Goal: Find specific page/section: Find specific page/section

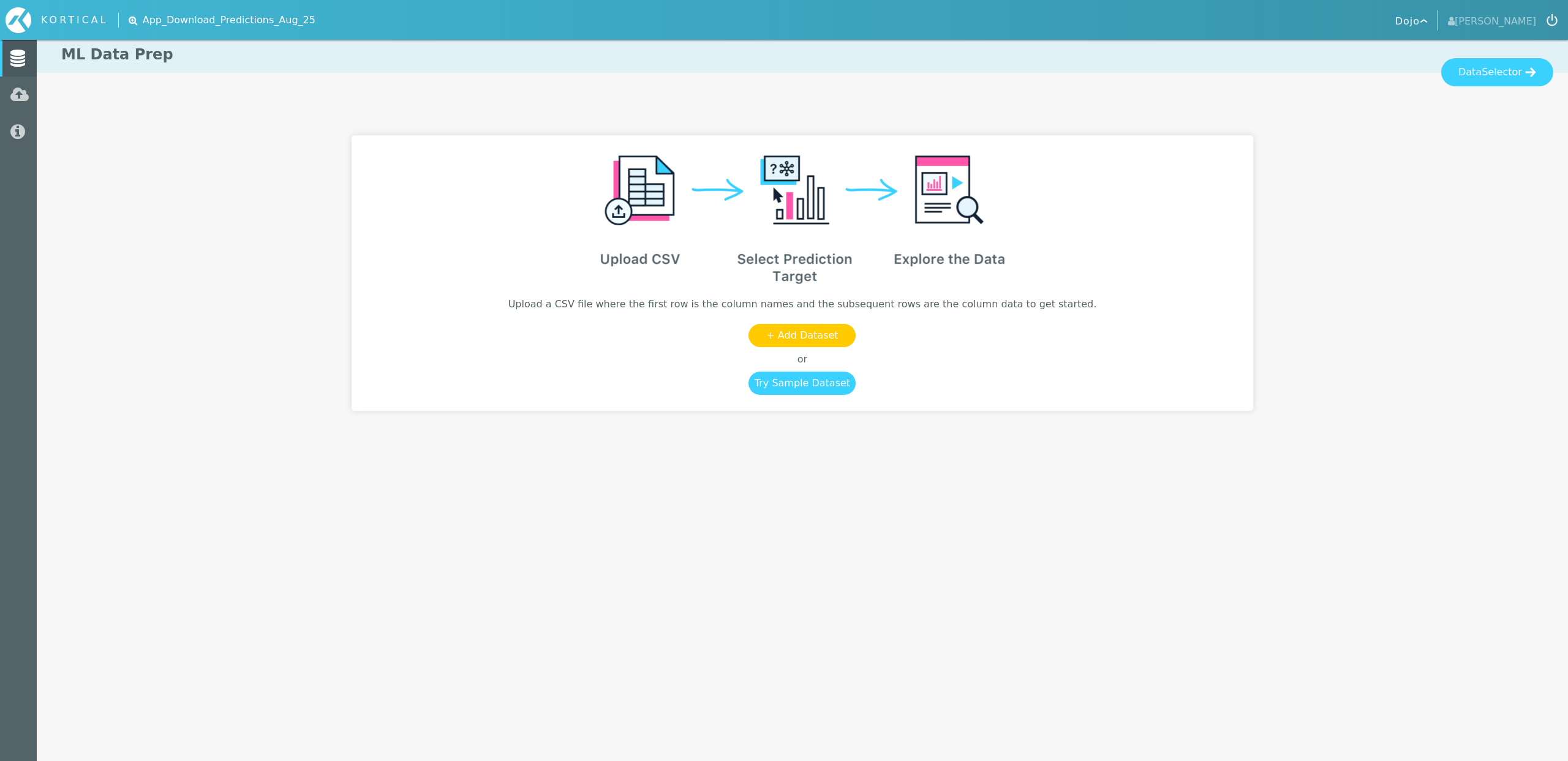
click at [918, 420] on html "KORTICAL Dojo [PERSON_NAME] Data Models Lab" at bounding box center [784, 210] width 1568 height 420
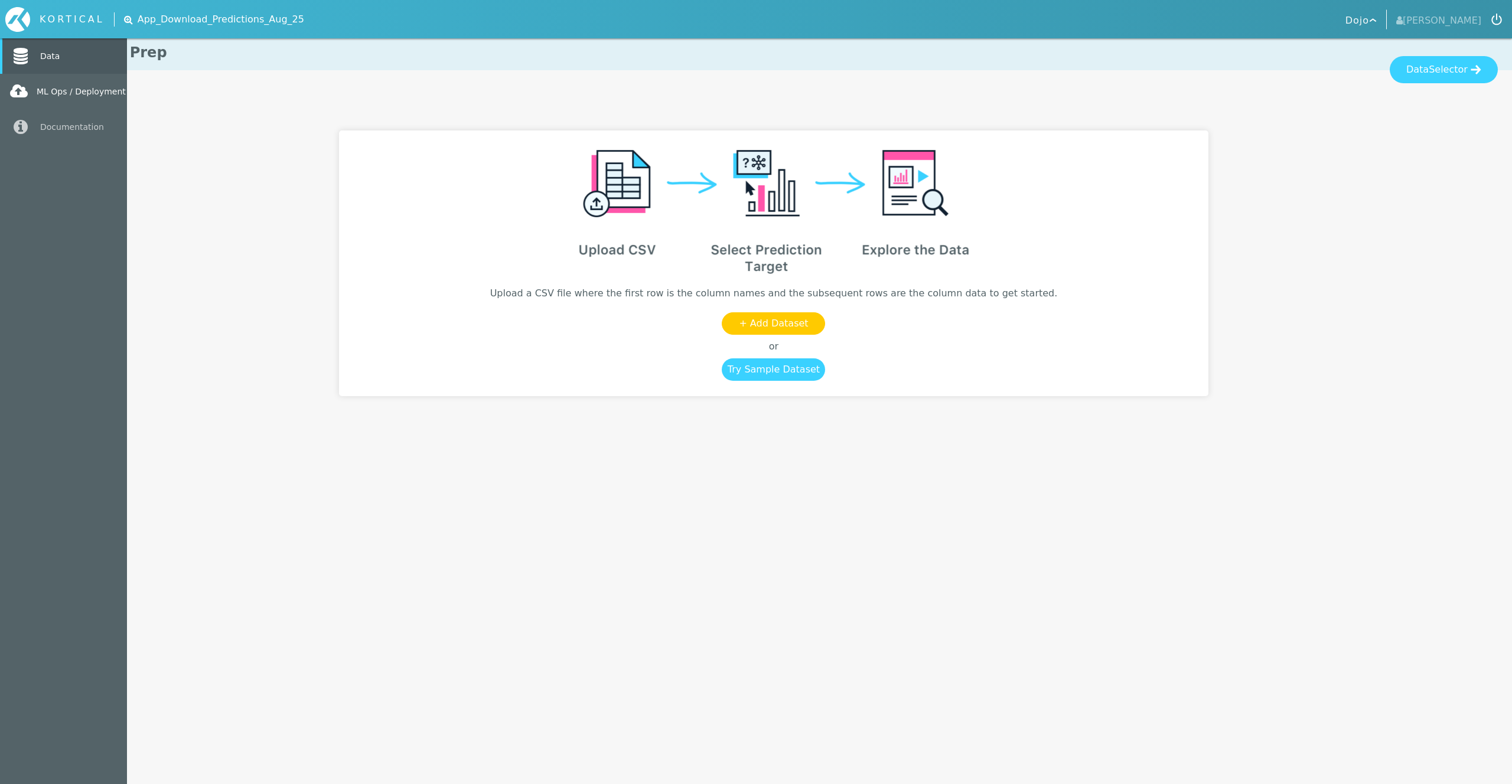
click at [24, 92] on icon at bounding box center [18, 92] width 17 height 17
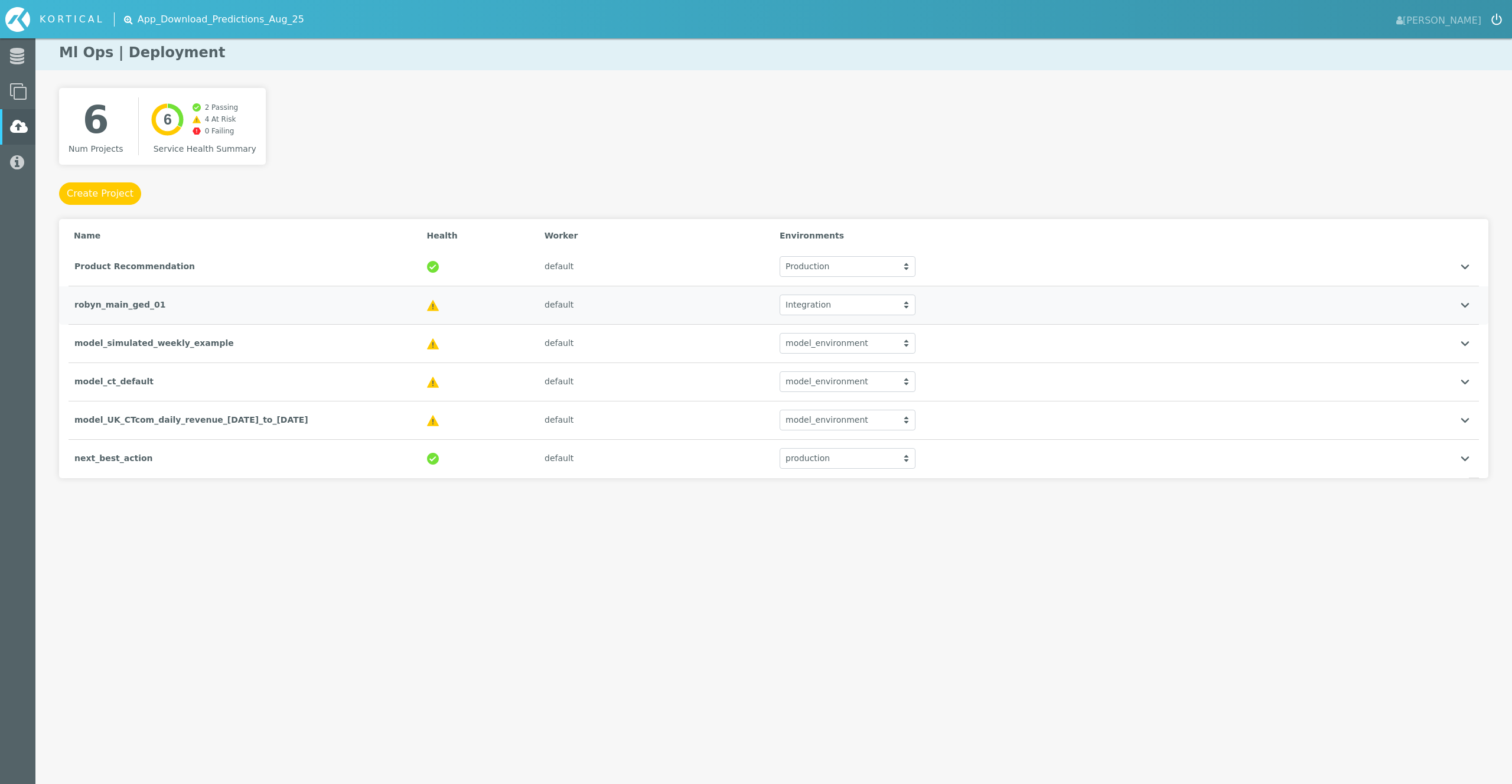
click at [301, 311] on div "robyn_main_ged_01" at bounding box center [245, 304] width 352 height 24
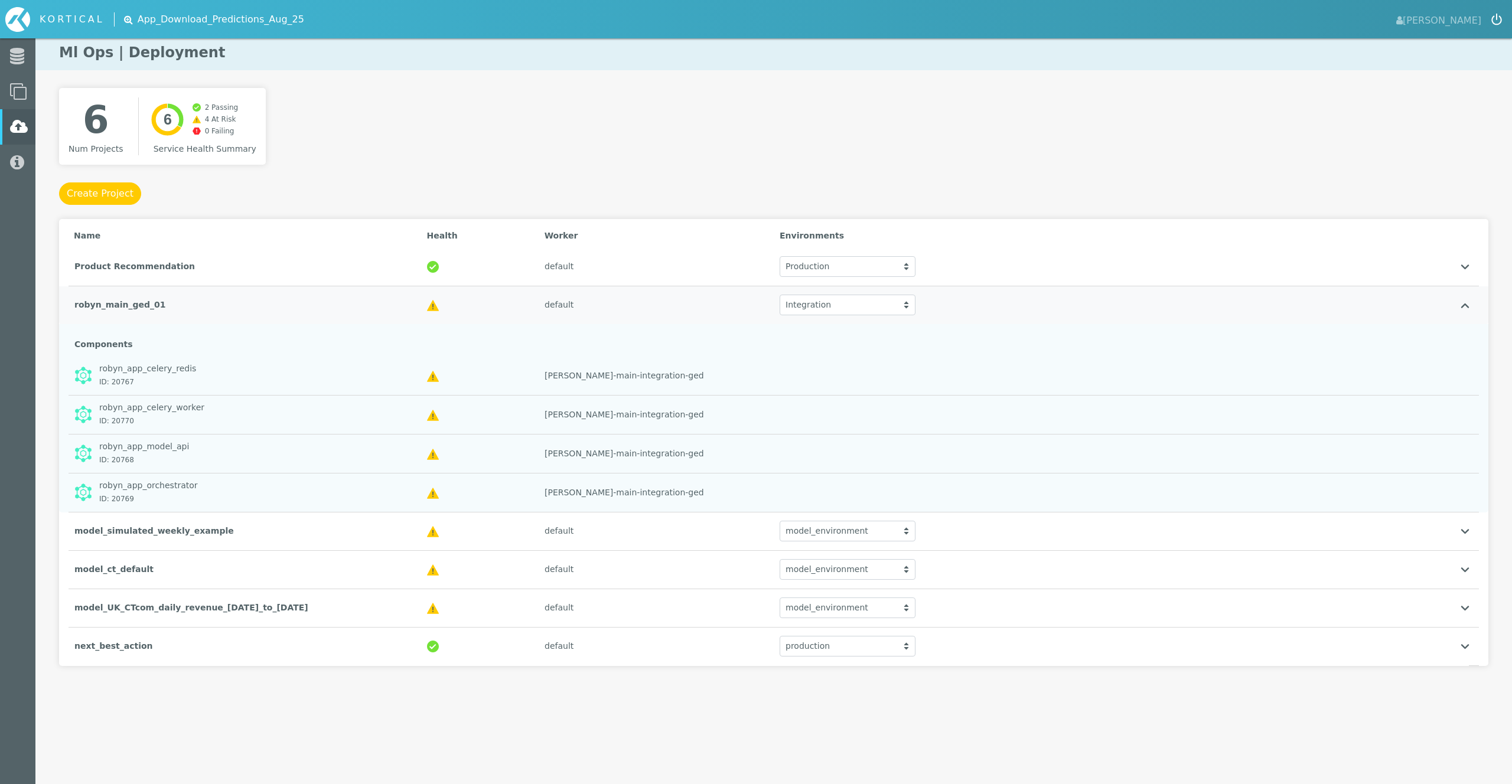
click at [297, 296] on div "robyn_main_ged_01" at bounding box center [245, 304] width 352 height 24
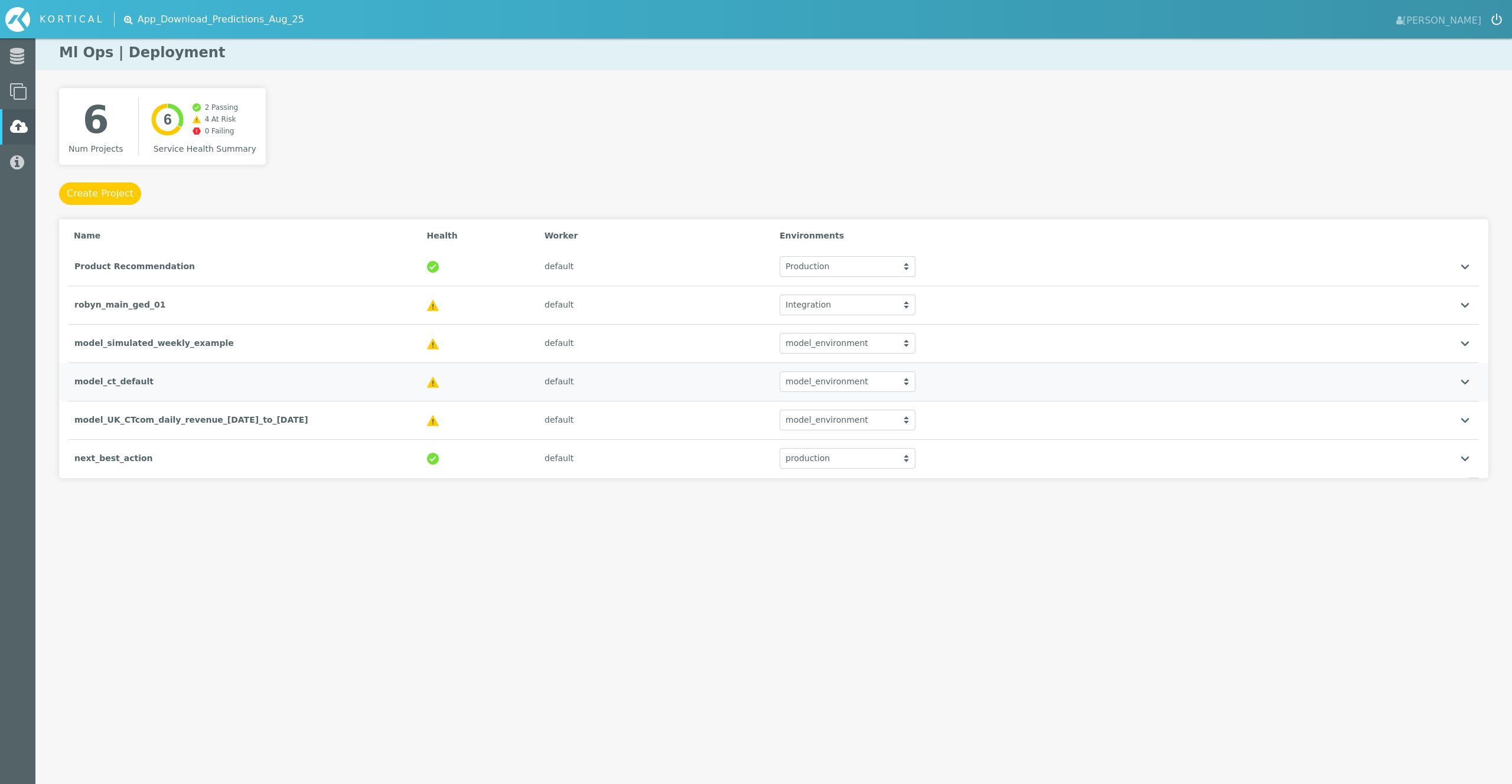
click at [256, 394] on div "model_ct_default default model_environment model_environment model_environment" at bounding box center [773, 382] width 1410 height 38
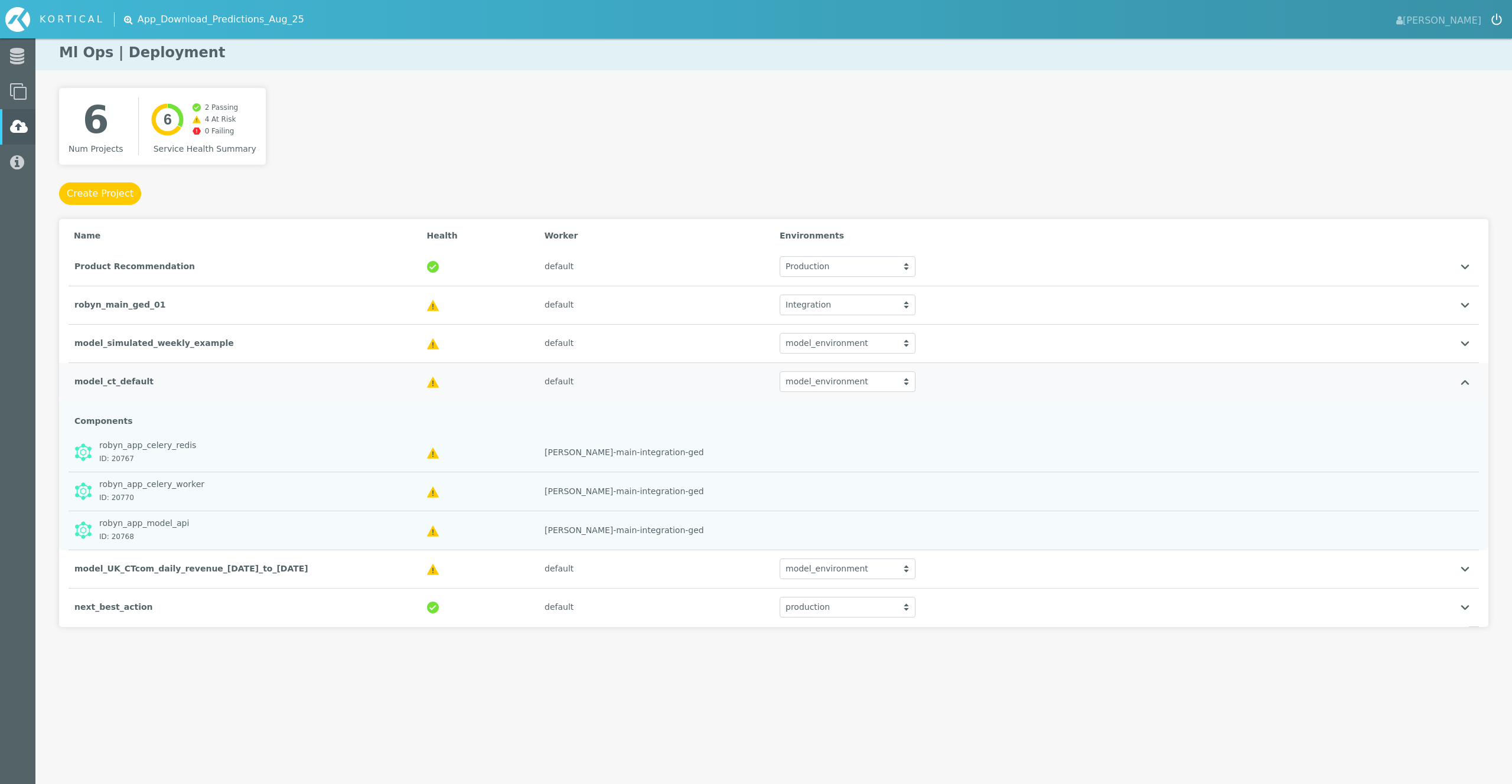
click at [256, 394] on div "model_ct_default default model_environment model_environment model_environment" at bounding box center [773, 382] width 1410 height 38
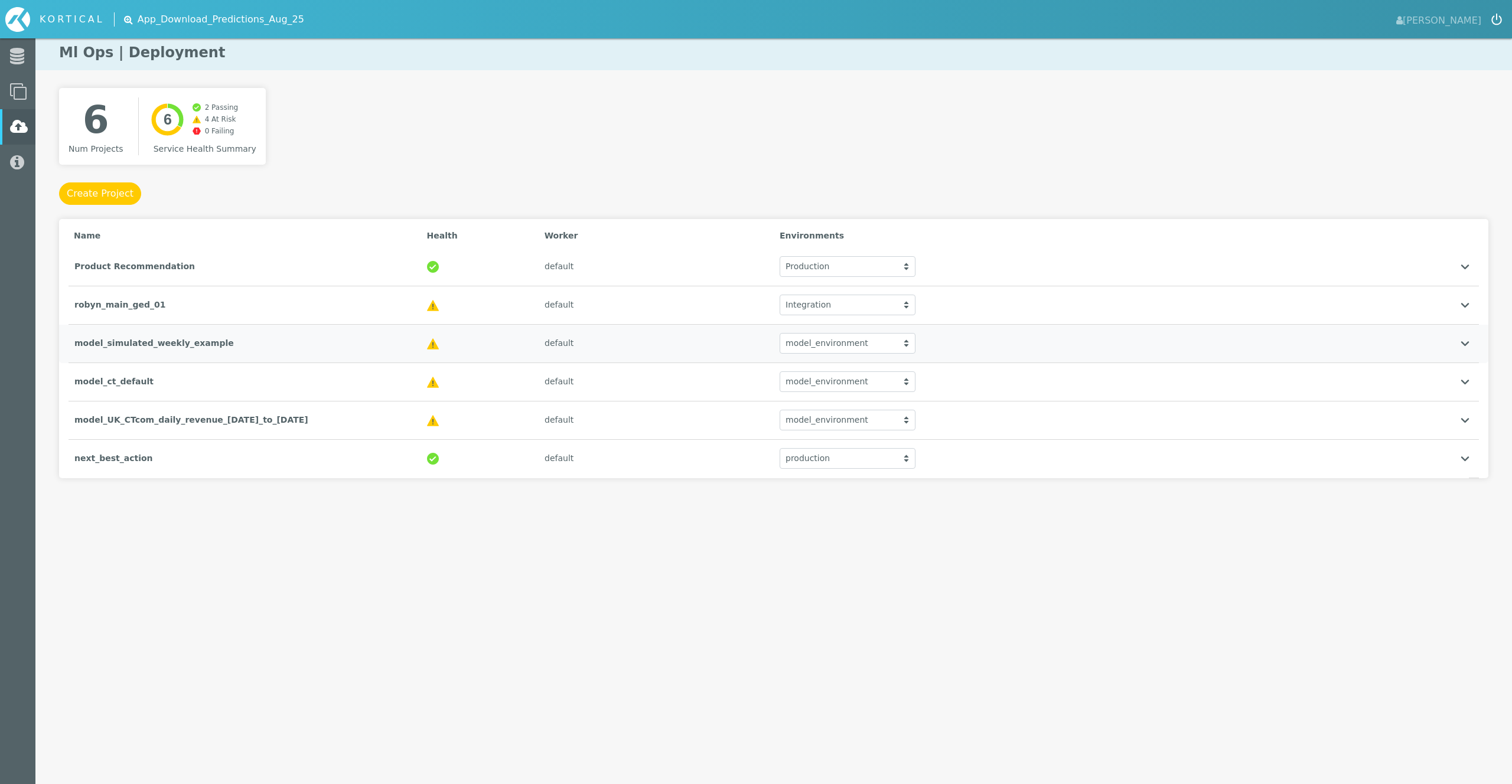
click at [250, 342] on div "model_simulated_weekly_example" at bounding box center [245, 343] width 352 height 24
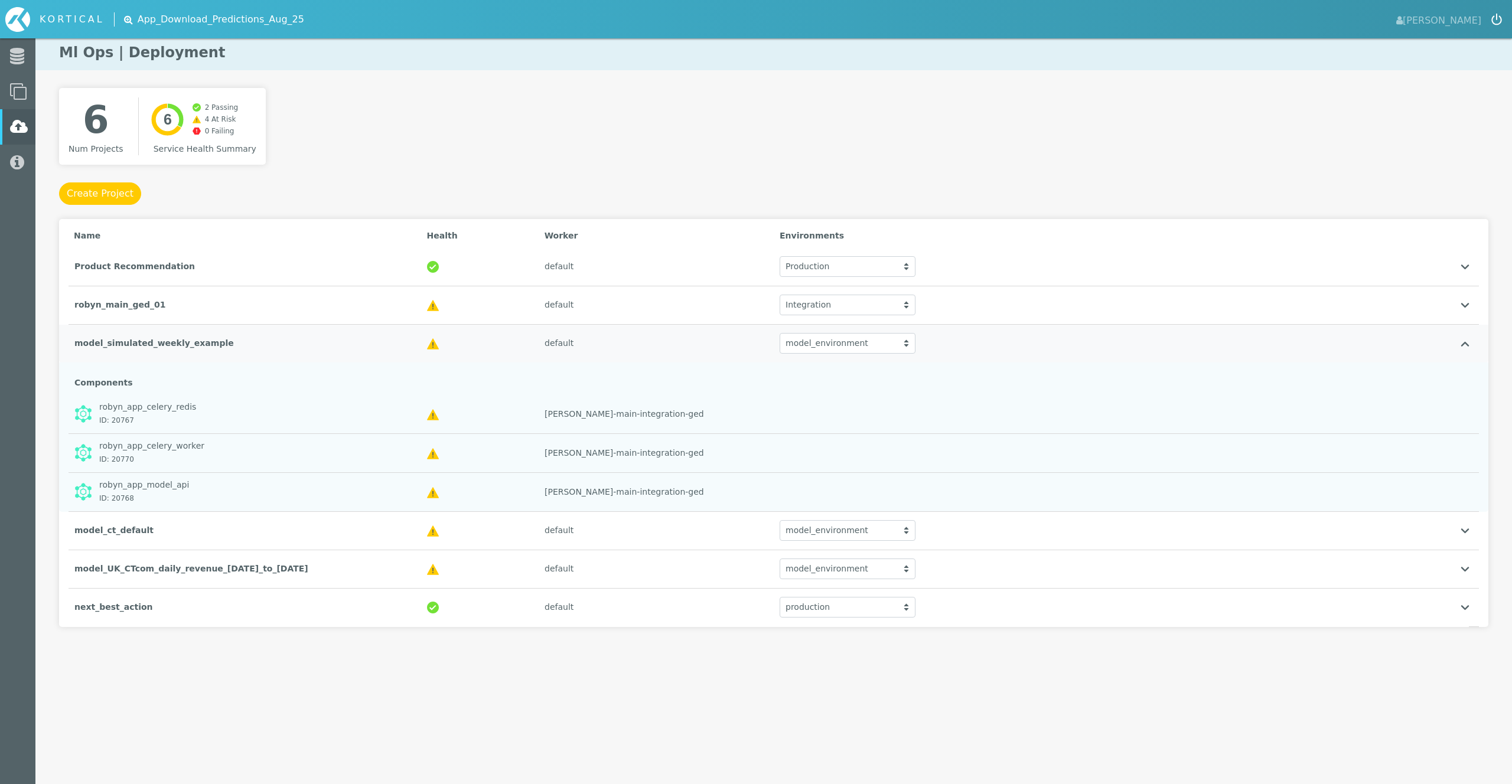
click at [250, 342] on div "model_simulated_weekly_example" at bounding box center [245, 343] width 352 height 24
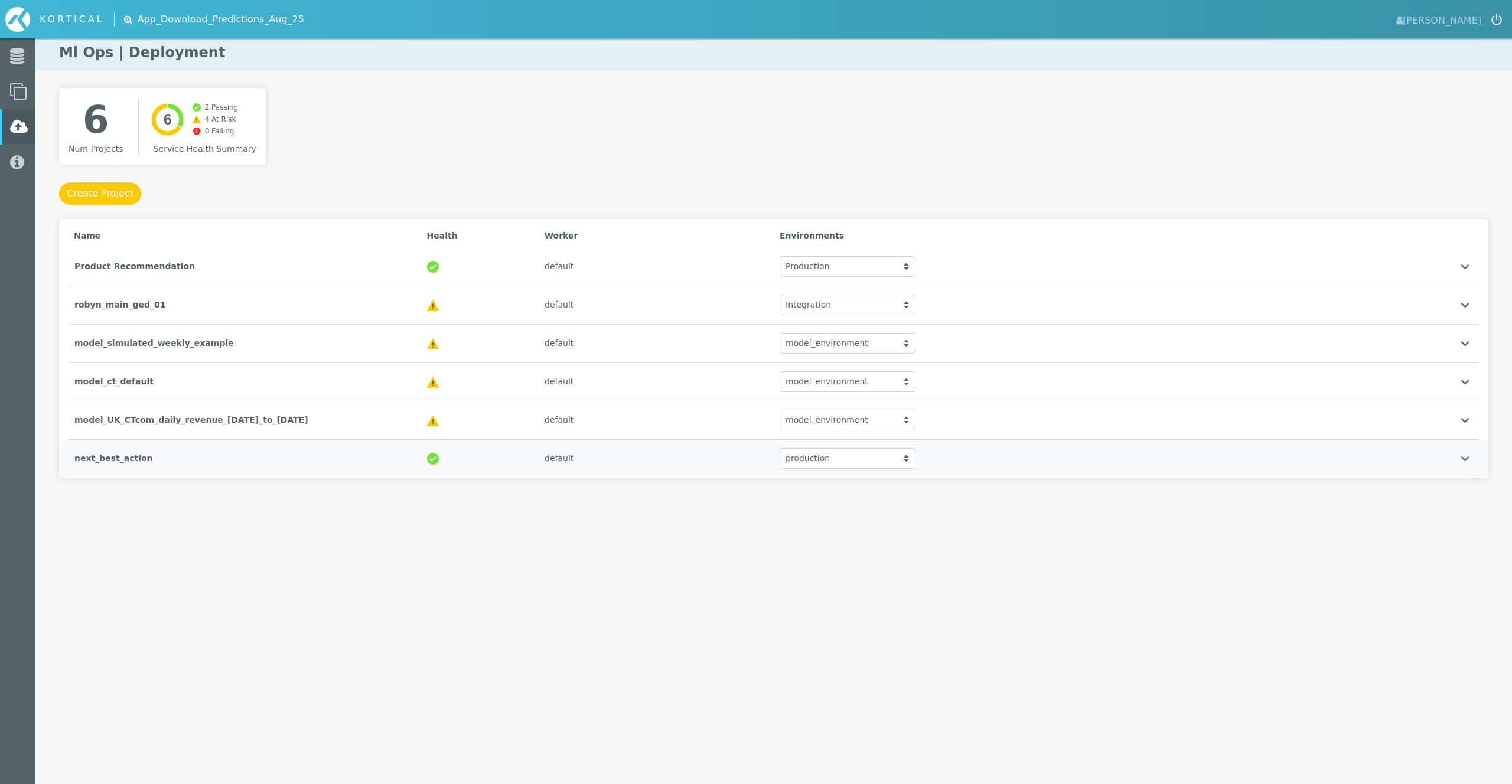
click at [203, 469] on div "next_best_action" at bounding box center [245, 458] width 352 height 24
click at [203, 459] on div "next_best_action" at bounding box center [245, 458] width 352 height 24
